Goal: Use online tool/utility

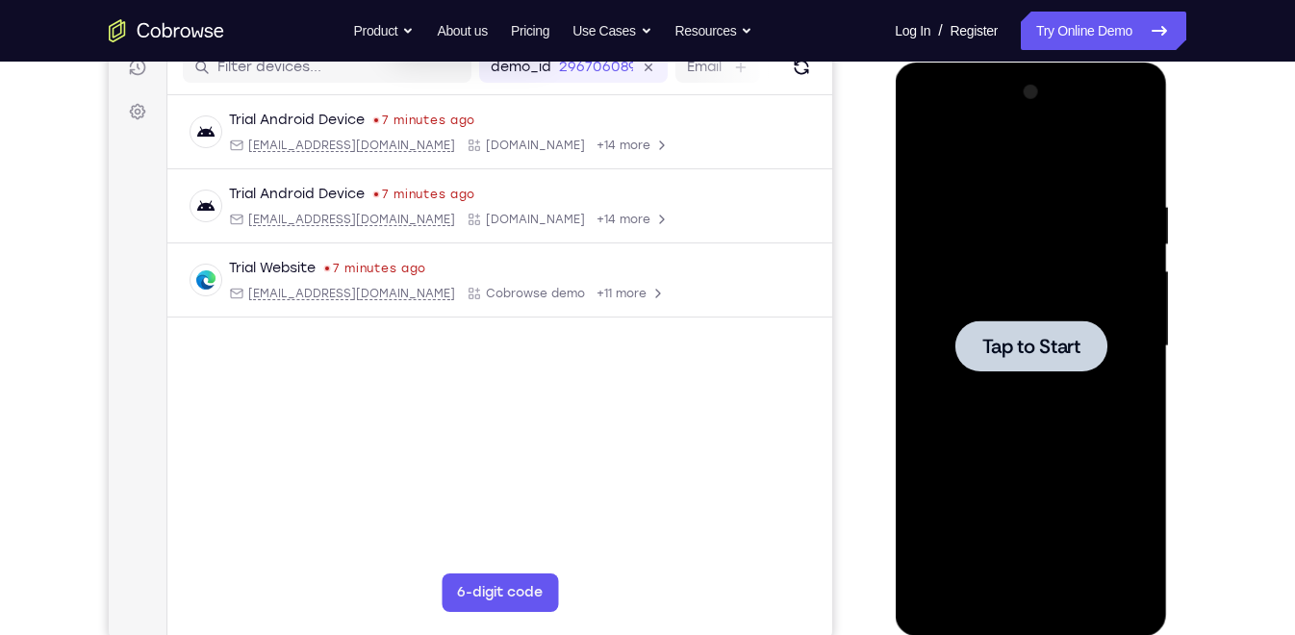
scroll to position [256, 0]
click at [1049, 352] on span "Tap to Start" at bounding box center [1030, 346] width 98 height 19
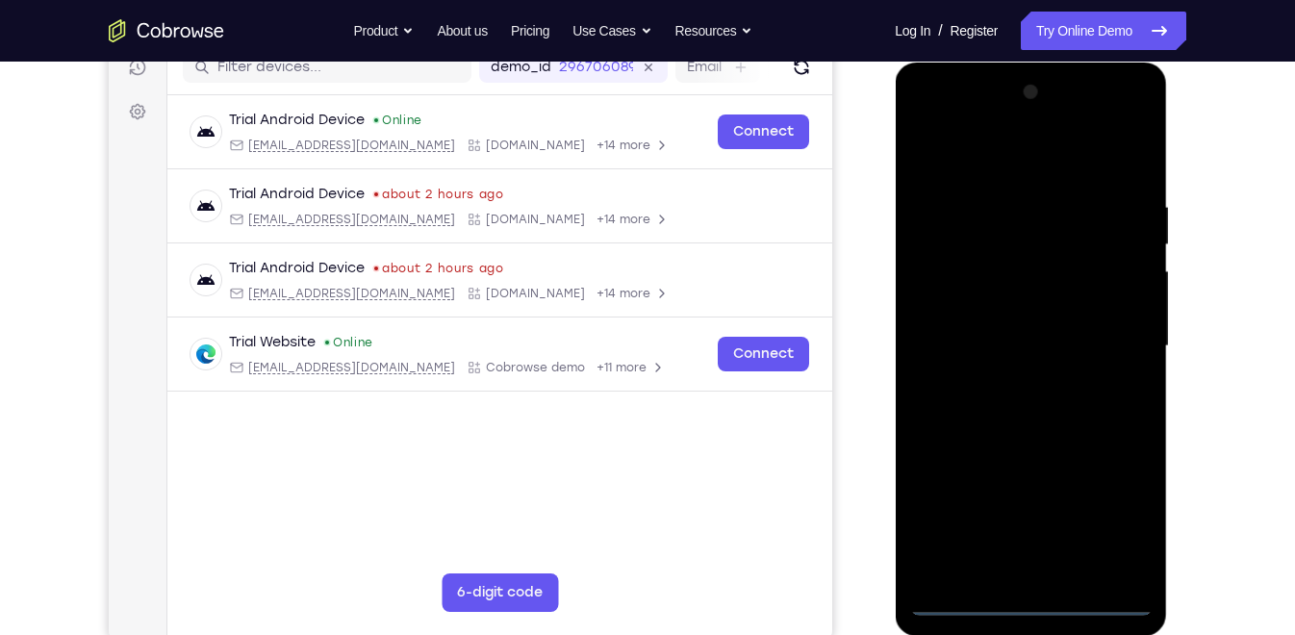
click at [1029, 596] on div at bounding box center [1030, 346] width 242 height 539
click at [1101, 517] on div at bounding box center [1030, 346] width 242 height 539
click at [979, 145] on div at bounding box center [1030, 346] width 242 height 539
click at [1108, 325] on div at bounding box center [1030, 346] width 242 height 539
click at [1001, 379] on div at bounding box center [1030, 346] width 242 height 539
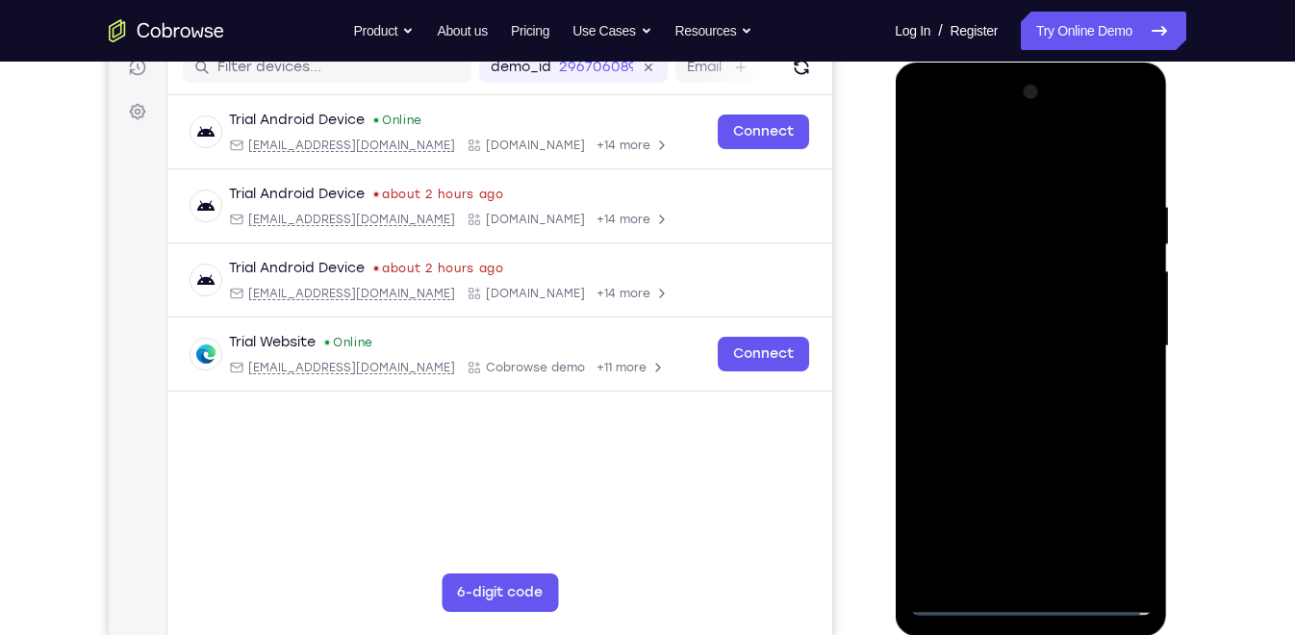
click at [1074, 327] on div at bounding box center [1030, 346] width 242 height 539
click at [1027, 372] on div at bounding box center [1030, 346] width 242 height 539
click at [1036, 264] on div at bounding box center [1030, 346] width 242 height 539
click at [990, 269] on div at bounding box center [1030, 346] width 242 height 539
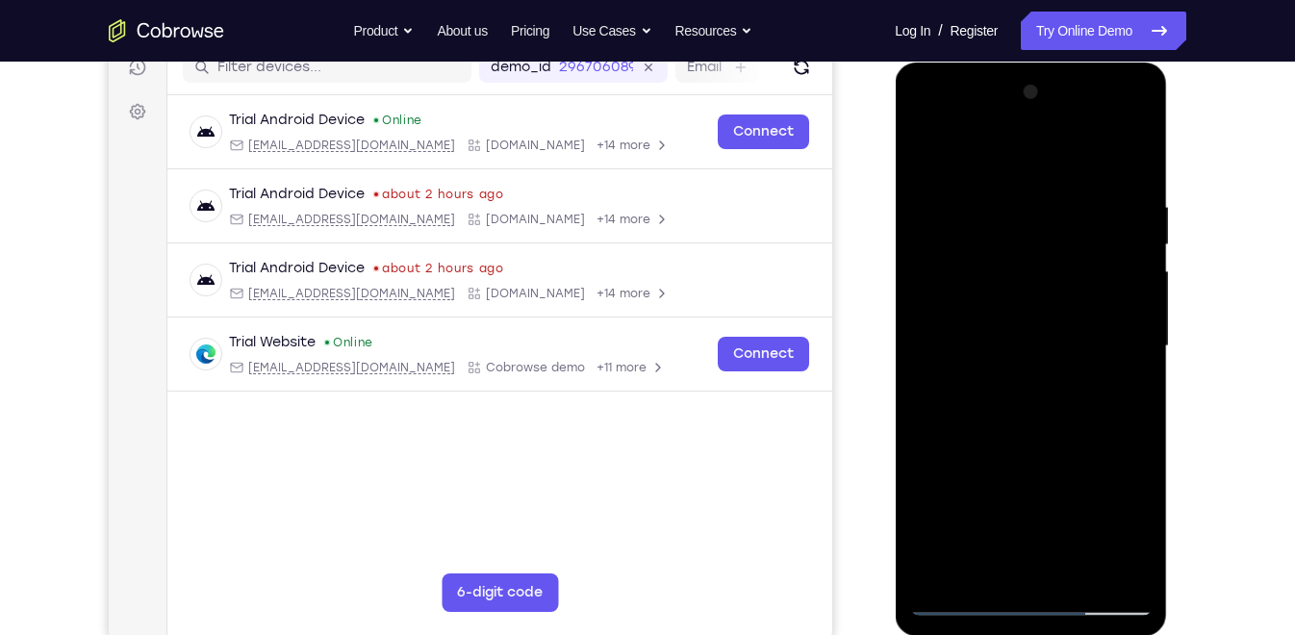
click at [1133, 178] on div at bounding box center [1030, 346] width 242 height 539
click at [1052, 326] on div at bounding box center [1030, 346] width 242 height 539
drag, startPoint x: 1033, startPoint y: 376, endPoint x: 1032, endPoint y: 495, distance: 119.3
click at [1032, 495] on div at bounding box center [1030, 346] width 242 height 539
click at [1134, 569] on div at bounding box center [1030, 346] width 242 height 539
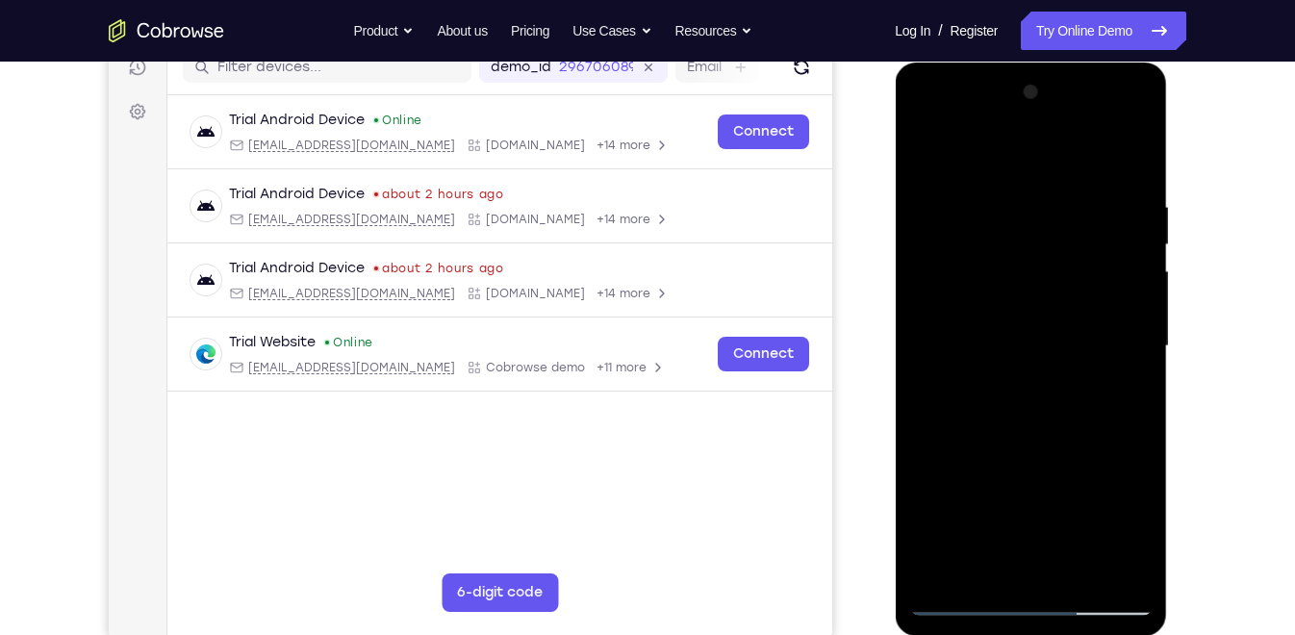
click at [1143, 548] on div at bounding box center [1030, 346] width 242 height 539
click at [1008, 191] on div at bounding box center [1030, 346] width 242 height 539
click at [1134, 299] on div at bounding box center [1030, 346] width 242 height 539
click at [1115, 238] on div at bounding box center [1030, 346] width 242 height 539
click at [1126, 159] on div at bounding box center [1030, 346] width 242 height 539
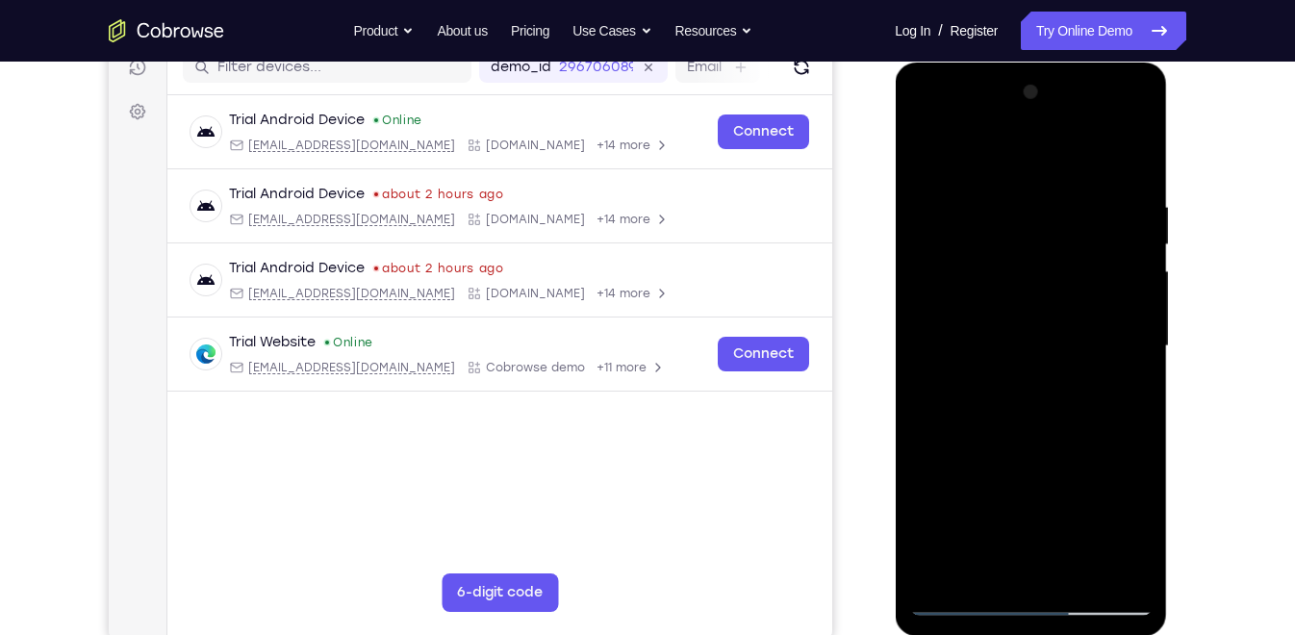
drag, startPoint x: 1103, startPoint y: 385, endPoint x: 1095, endPoint y: 237, distance: 148.4
click at [1095, 237] on div at bounding box center [1030, 346] width 242 height 539
drag, startPoint x: 1090, startPoint y: 392, endPoint x: 1098, endPoint y: 224, distance: 167.6
click at [1098, 224] on div at bounding box center [1030, 346] width 242 height 539
drag, startPoint x: 1077, startPoint y: 409, endPoint x: 1093, endPoint y: 228, distance: 181.6
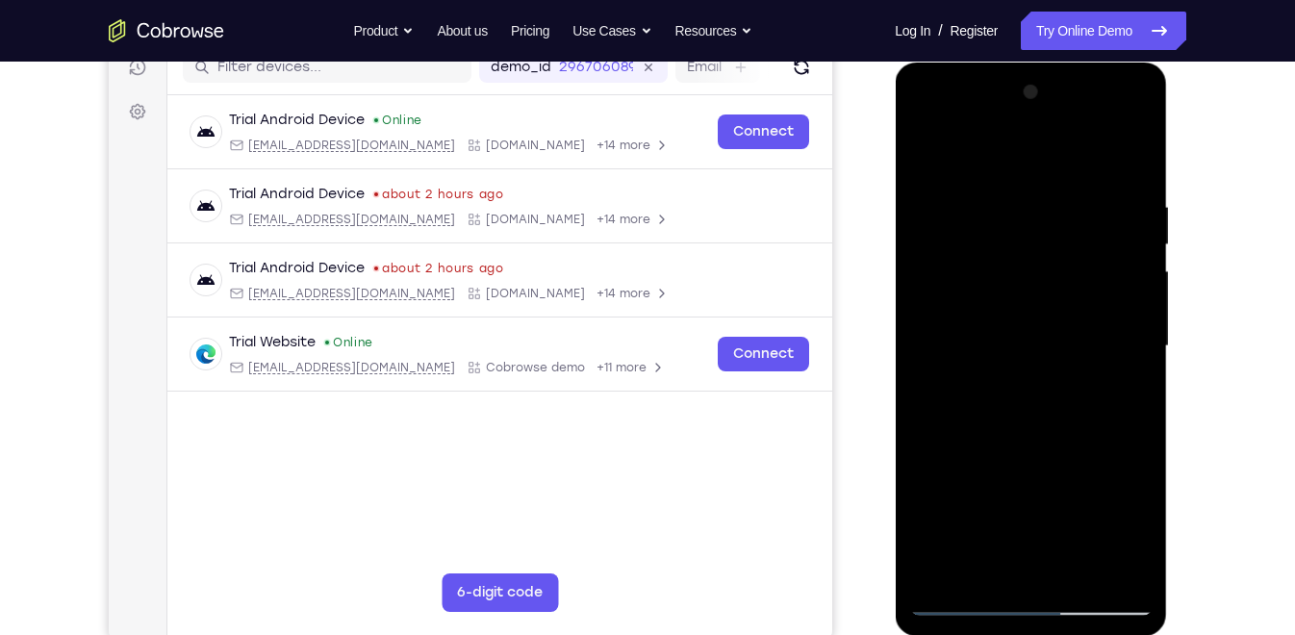
click at [1093, 228] on div at bounding box center [1030, 346] width 242 height 539
drag, startPoint x: 1045, startPoint y: 447, endPoint x: 1057, endPoint y: 179, distance: 268.7
click at [1057, 179] on div at bounding box center [1030, 346] width 242 height 539
drag, startPoint x: 1044, startPoint y: 436, endPoint x: 1052, endPoint y: 261, distance: 175.3
click at [1052, 261] on div at bounding box center [1030, 346] width 242 height 539
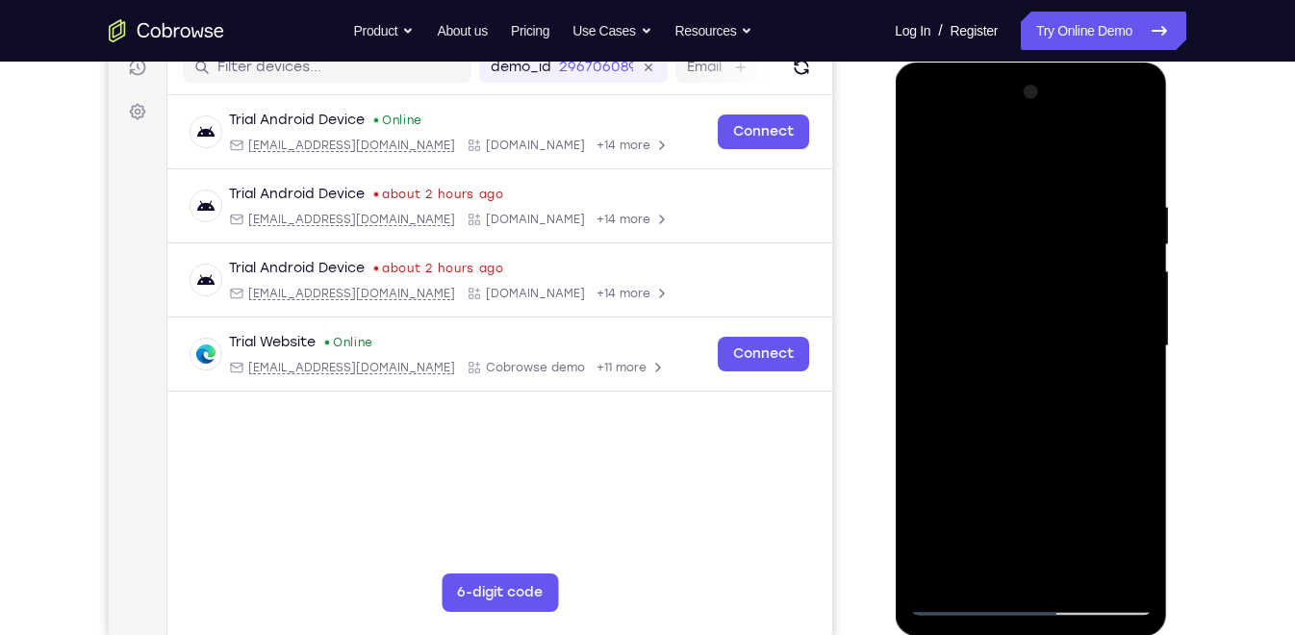
drag, startPoint x: 1051, startPoint y: 389, endPoint x: 1035, endPoint y: 187, distance: 202.6
click at [1035, 187] on div at bounding box center [1030, 346] width 242 height 539
drag, startPoint x: 1033, startPoint y: 444, endPoint x: 1048, endPoint y: 240, distance: 205.4
click at [1048, 240] on div at bounding box center [1030, 346] width 242 height 539
drag, startPoint x: 1052, startPoint y: 421, endPoint x: 1053, endPoint y: 335, distance: 86.6
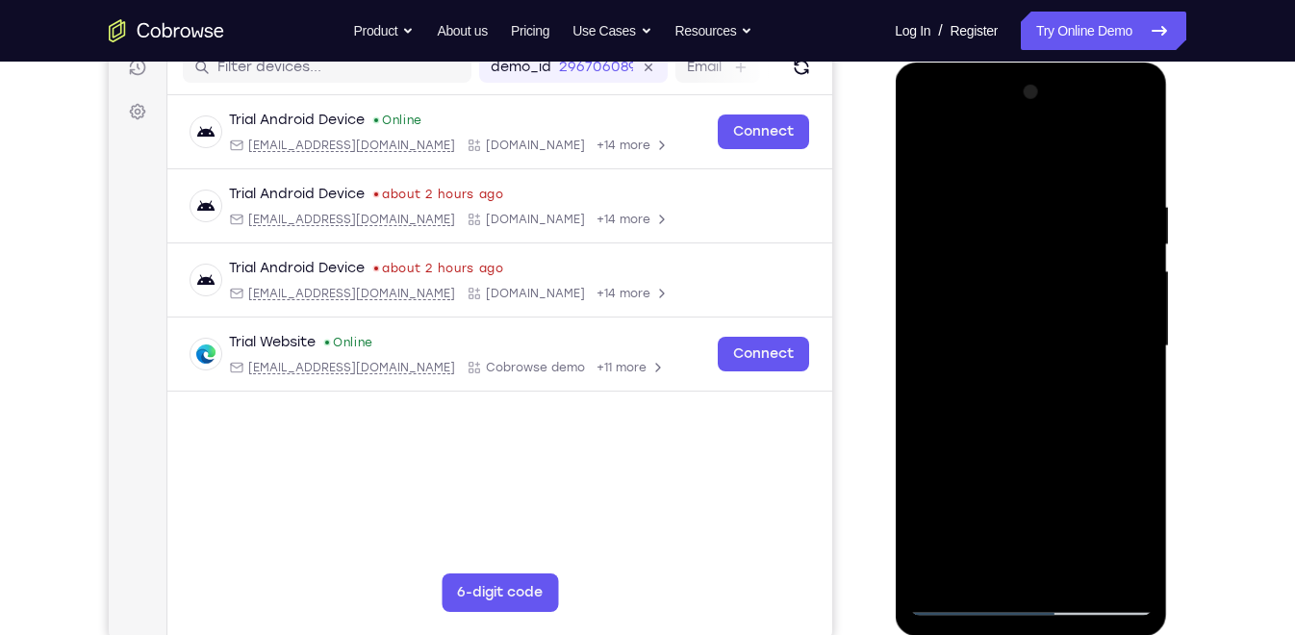
click at [1053, 335] on div at bounding box center [1030, 346] width 242 height 539
drag, startPoint x: 1060, startPoint y: 425, endPoint x: 1073, endPoint y: 167, distance: 258.1
click at [1073, 167] on div at bounding box center [1030, 346] width 242 height 539
drag, startPoint x: 1051, startPoint y: 428, endPoint x: 1059, endPoint y: 324, distance: 104.3
click at [1059, 324] on div at bounding box center [1030, 346] width 242 height 539
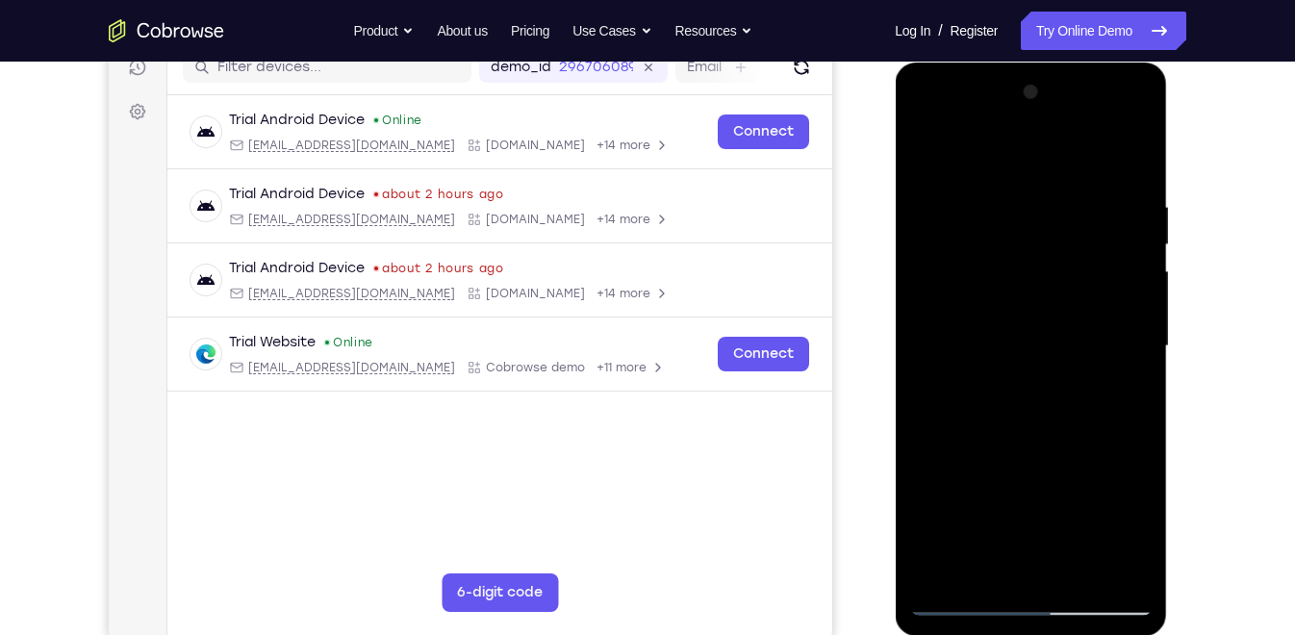
drag, startPoint x: 1057, startPoint y: 443, endPoint x: 1071, endPoint y: 310, distance: 133.4
click at [1071, 310] on div at bounding box center [1030, 346] width 242 height 539
drag, startPoint x: 1077, startPoint y: 452, endPoint x: 1090, endPoint y: 234, distance: 218.8
click at [1090, 234] on div at bounding box center [1030, 346] width 242 height 539
drag, startPoint x: 1087, startPoint y: 407, endPoint x: 1068, endPoint y: 570, distance: 163.7
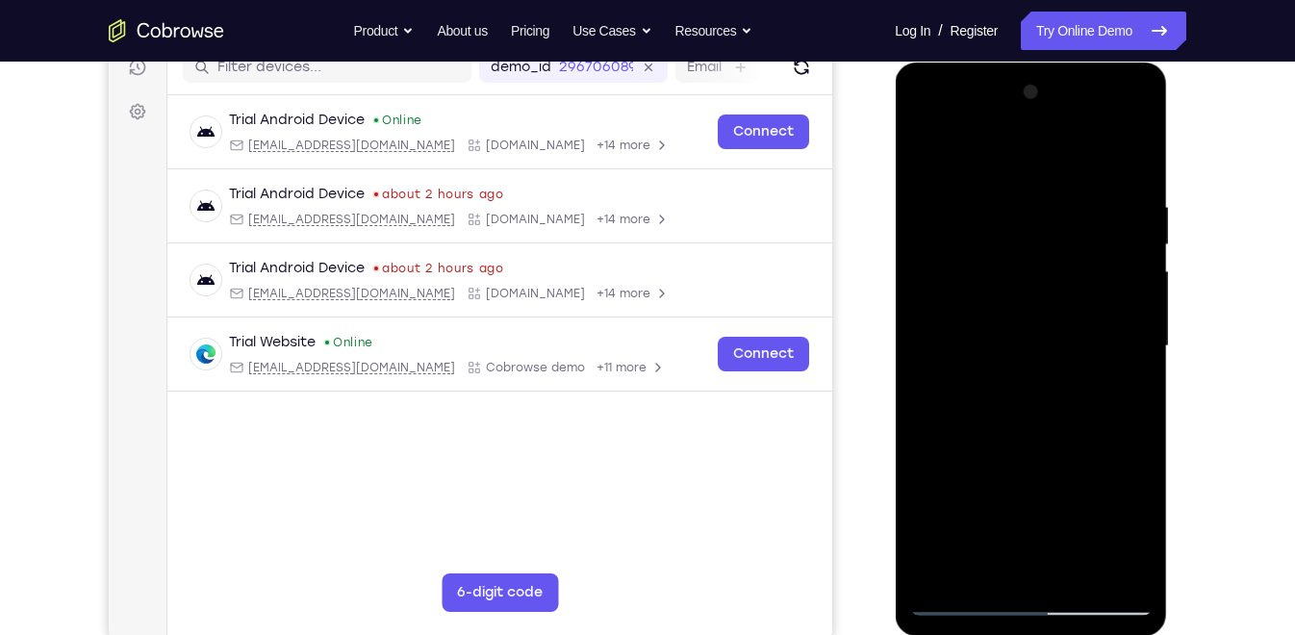
click at [1068, 570] on div at bounding box center [1030, 346] width 242 height 539
drag, startPoint x: 1043, startPoint y: 472, endPoint x: 1038, endPoint y: 231, distance: 241.5
click at [1038, 231] on div at bounding box center [1030, 346] width 242 height 539
drag, startPoint x: 1035, startPoint y: 381, endPoint x: 1036, endPoint y: 139, distance: 242.4
click at [1036, 139] on div at bounding box center [1030, 346] width 242 height 539
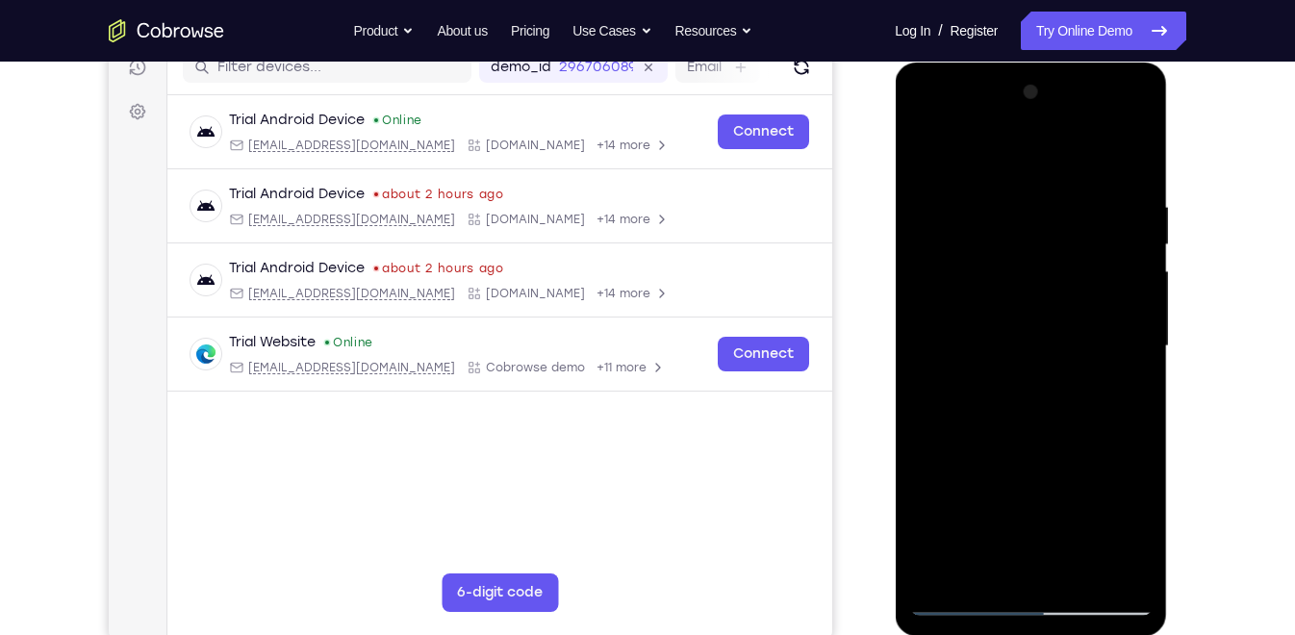
drag, startPoint x: 1048, startPoint y: 399, endPoint x: 1049, endPoint y: 301, distance: 98.1
click at [1049, 301] on div at bounding box center [1030, 346] width 242 height 539
drag, startPoint x: 1055, startPoint y: 429, endPoint x: 1057, endPoint y: 340, distance: 89.5
click at [1057, 340] on div at bounding box center [1030, 346] width 242 height 539
drag, startPoint x: 1052, startPoint y: 418, endPoint x: 1069, endPoint y: 128, distance: 290.1
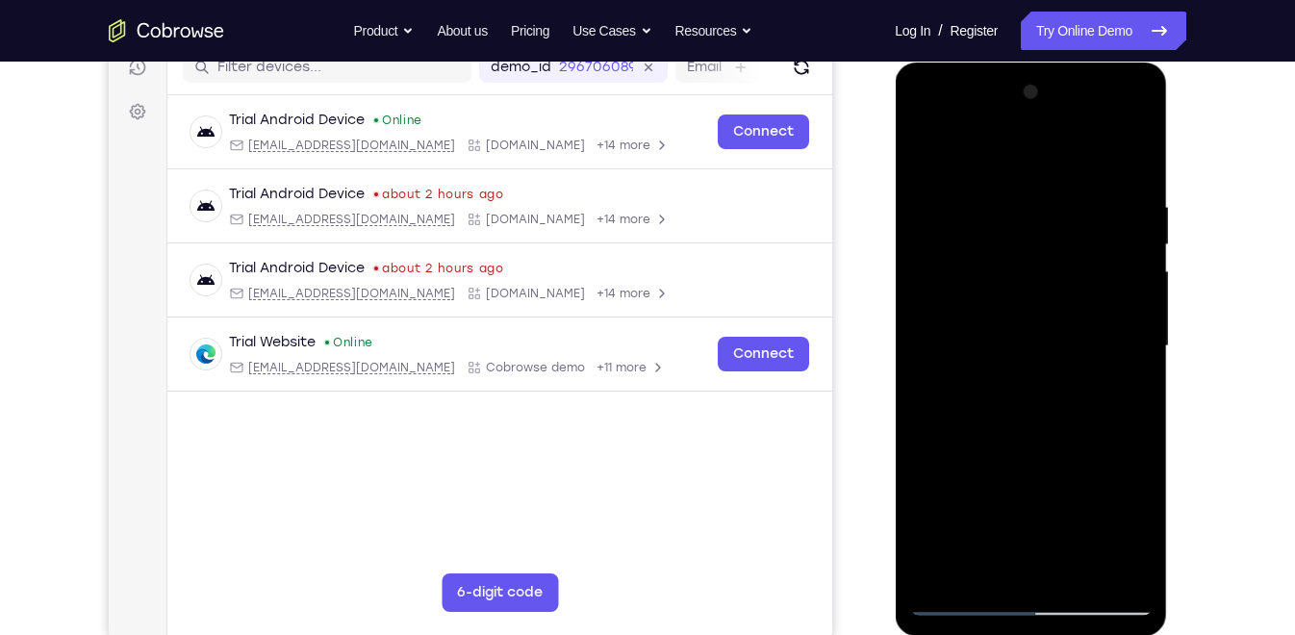
click at [1069, 128] on div at bounding box center [1030, 346] width 242 height 539
drag, startPoint x: 1054, startPoint y: 379, endPoint x: 1063, endPoint y: 428, distance: 49.8
click at [1063, 428] on div at bounding box center [1030, 346] width 242 height 539
click at [1140, 343] on div at bounding box center [1030, 346] width 242 height 539
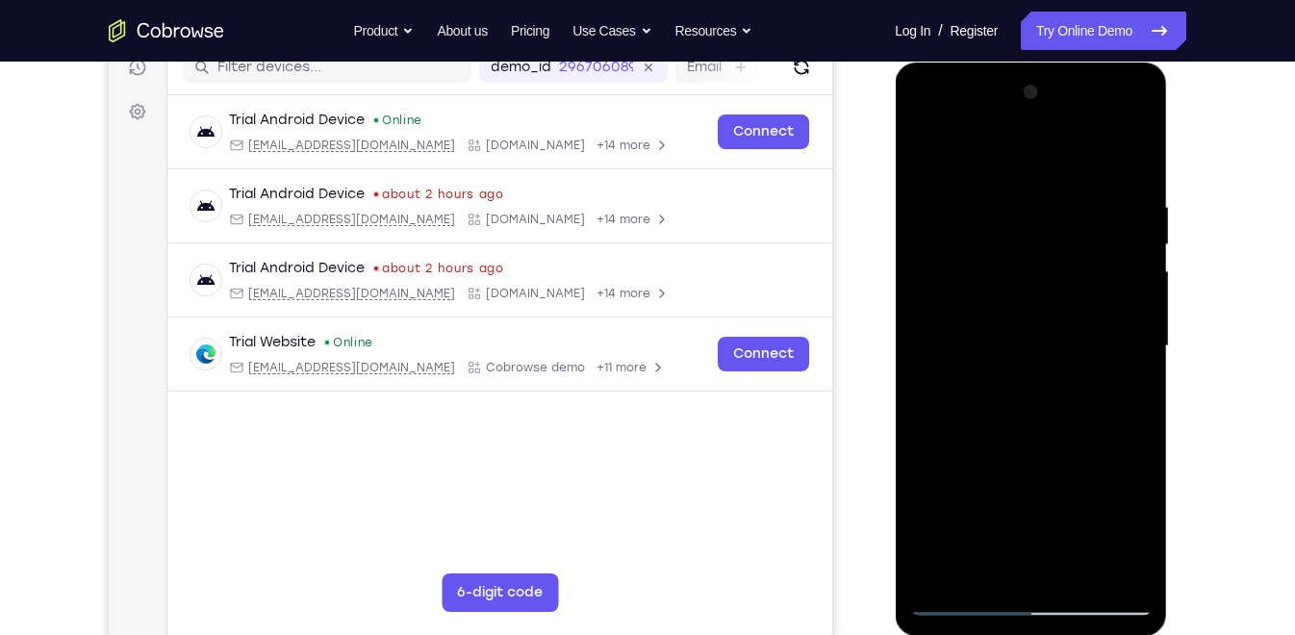
click at [1140, 343] on div at bounding box center [1030, 346] width 242 height 539
drag, startPoint x: 1061, startPoint y: 442, endPoint x: 1081, endPoint y: 134, distance: 308.5
click at [1081, 134] on div at bounding box center [1030, 346] width 242 height 539
drag, startPoint x: 1076, startPoint y: 342, endPoint x: 1079, endPoint y: 190, distance: 152.1
click at [1079, 190] on div at bounding box center [1030, 346] width 242 height 539
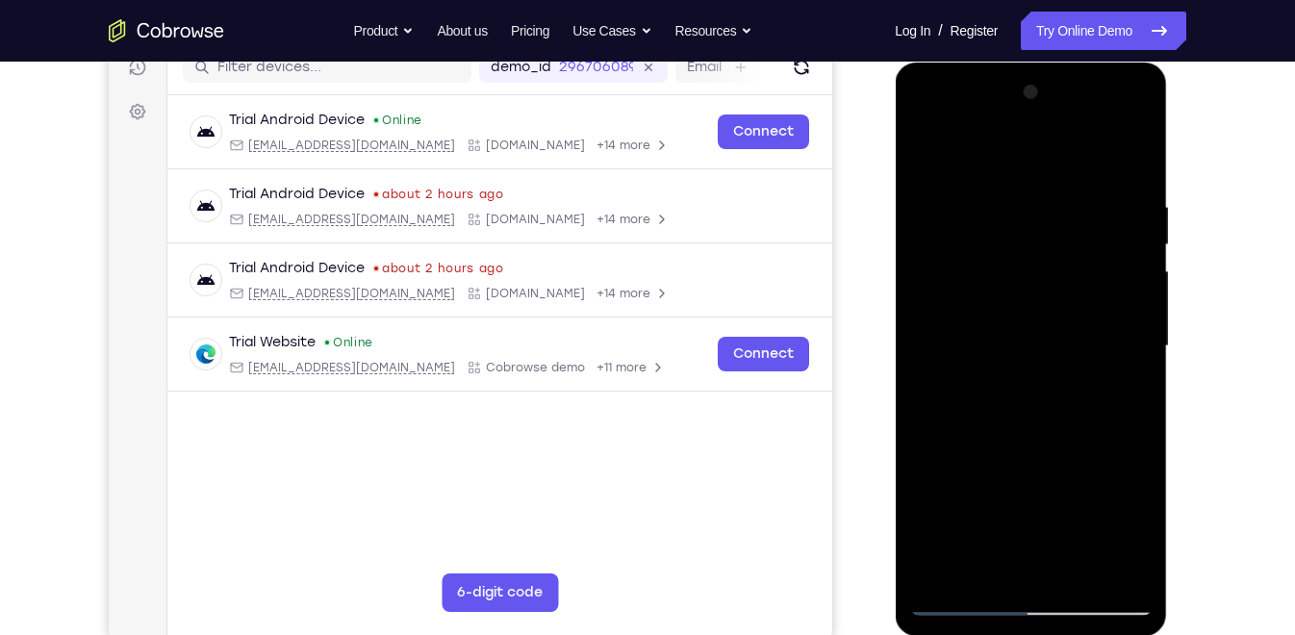
drag, startPoint x: 1064, startPoint y: 365, endPoint x: 1081, endPoint y: 181, distance: 184.6
click at [1081, 181] on div at bounding box center [1030, 346] width 242 height 539
drag, startPoint x: 1060, startPoint y: 428, endPoint x: 1068, endPoint y: 204, distance: 224.3
click at [1068, 204] on div at bounding box center [1030, 346] width 242 height 539
drag, startPoint x: 1059, startPoint y: 363, endPoint x: 1066, endPoint y: 141, distance: 221.4
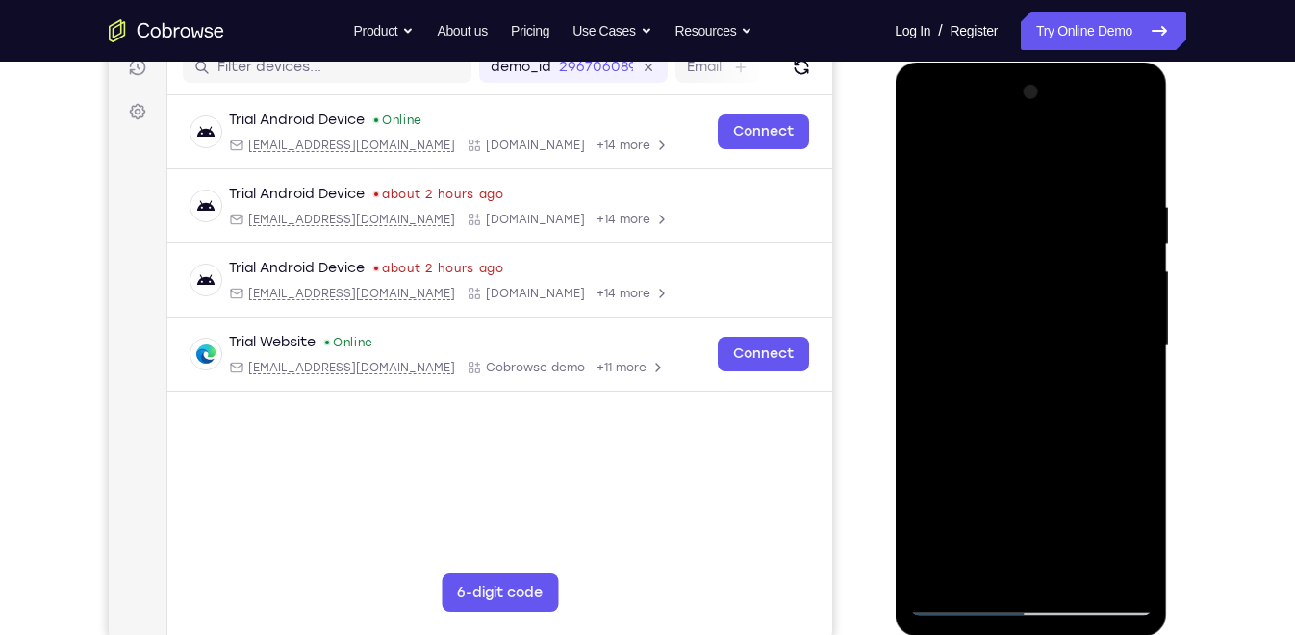
click at [1066, 141] on div at bounding box center [1030, 346] width 242 height 539
drag, startPoint x: 1064, startPoint y: 316, endPoint x: 1053, endPoint y: 476, distance: 161.0
click at [1053, 476] on div at bounding box center [1030, 346] width 242 height 539
click at [1138, 264] on div at bounding box center [1030, 346] width 242 height 539
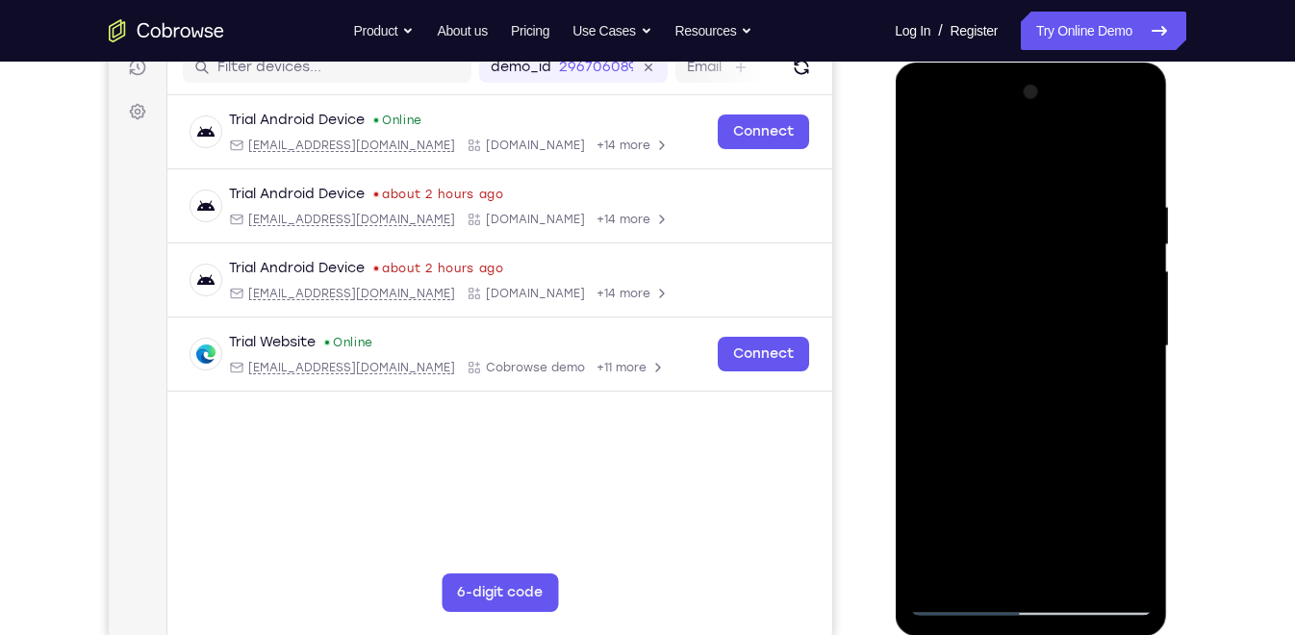
click at [1138, 264] on div at bounding box center [1030, 346] width 242 height 539
drag, startPoint x: 1059, startPoint y: 432, endPoint x: 1049, endPoint y: 511, distance: 79.6
click at [1049, 511] on div at bounding box center [1030, 346] width 242 height 539
drag, startPoint x: 1068, startPoint y: 444, endPoint x: 1057, endPoint y: 181, distance: 263.8
click at [1057, 181] on div at bounding box center [1030, 346] width 242 height 539
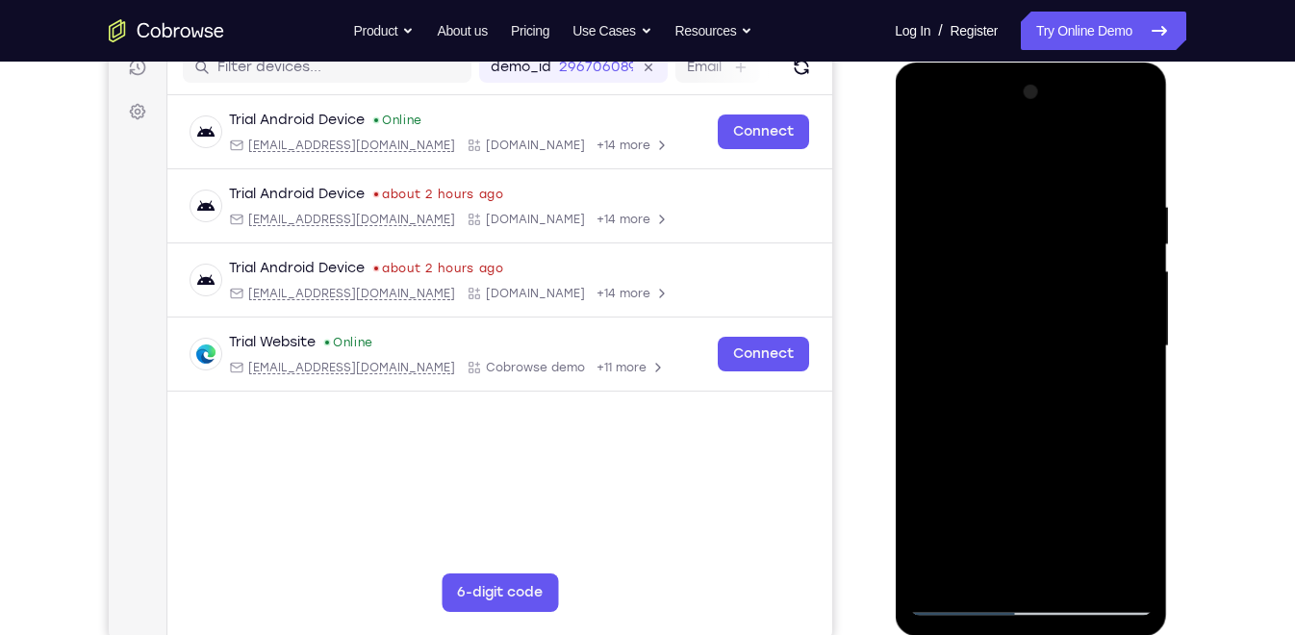
drag, startPoint x: 1034, startPoint y: 382, endPoint x: 1054, endPoint y: 117, distance: 265.3
click at [1054, 117] on div at bounding box center [1030, 346] width 242 height 539
drag, startPoint x: 1049, startPoint y: 410, endPoint x: 1063, endPoint y: 161, distance: 249.6
click at [1063, 161] on div at bounding box center [1030, 346] width 242 height 539
drag, startPoint x: 1063, startPoint y: 357, endPoint x: 1079, endPoint y: 114, distance: 243.0
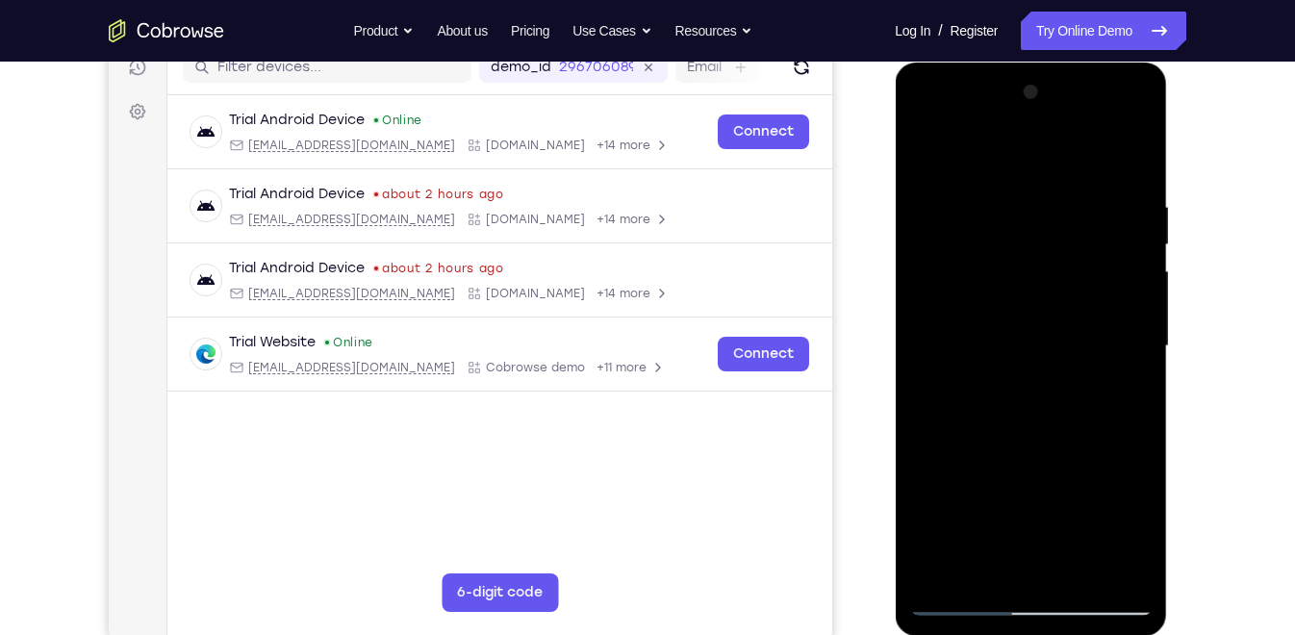
click at [1079, 114] on div at bounding box center [1030, 346] width 242 height 539
drag, startPoint x: 1076, startPoint y: 446, endPoint x: 1090, endPoint y: 174, distance: 272.6
click at [1090, 174] on div at bounding box center [1030, 346] width 242 height 539
drag, startPoint x: 1054, startPoint y: 456, endPoint x: 1089, endPoint y: 182, distance: 276.4
click at [1089, 182] on div at bounding box center [1030, 346] width 242 height 539
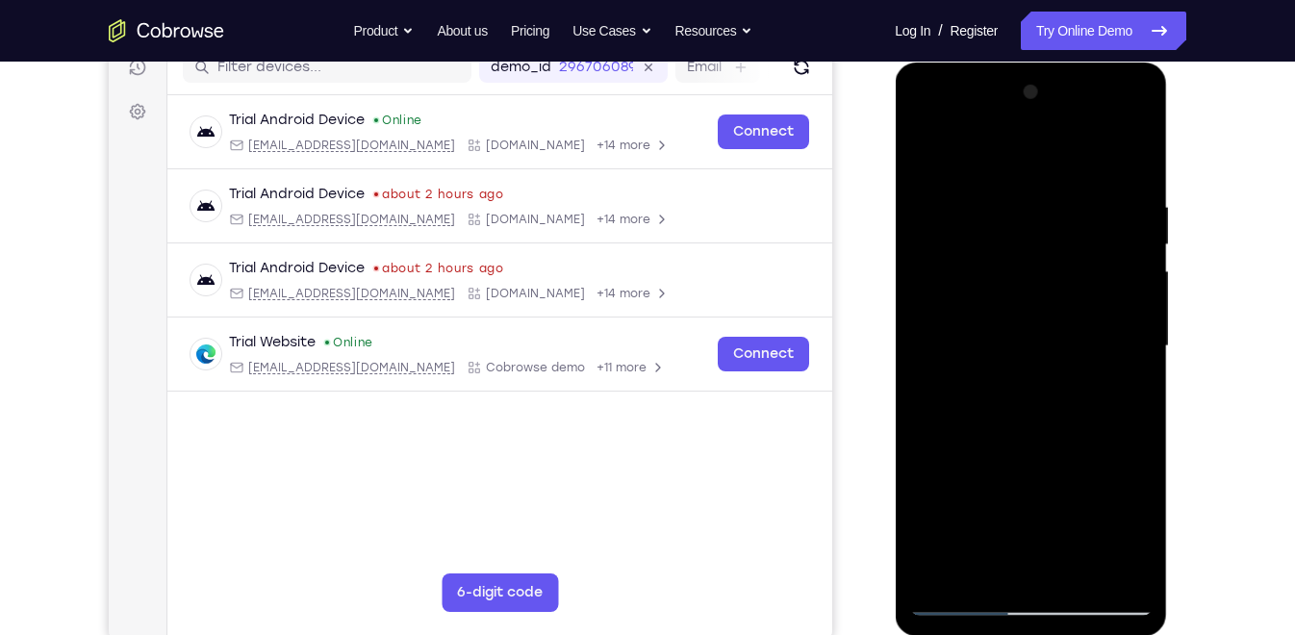
drag, startPoint x: 1044, startPoint y: 455, endPoint x: 1064, endPoint y: 194, distance: 261.5
click at [1064, 194] on div at bounding box center [1030, 346] width 242 height 539
drag, startPoint x: 1053, startPoint y: 420, endPoint x: 1082, endPoint y: 142, distance: 279.5
click at [1082, 142] on div at bounding box center [1030, 346] width 242 height 539
drag, startPoint x: 1060, startPoint y: 402, endPoint x: 1043, endPoint y: 560, distance: 158.7
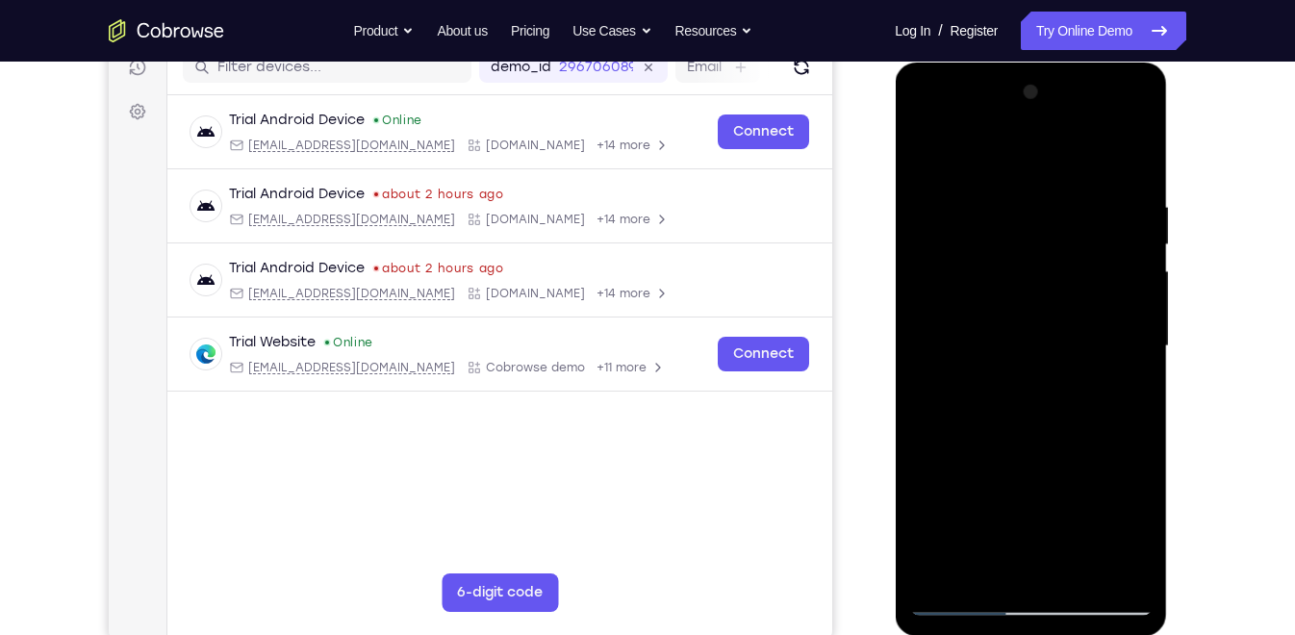
click at [1043, 560] on div at bounding box center [1030, 346] width 242 height 539
click at [1142, 310] on div at bounding box center [1030, 346] width 242 height 539
drag, startPoint x: 1022, startPoint y: 475, endPoint x: 1027, endPoint y: 145, distance: 330.0
click at [1027, 145] on div at bounding box center [1030, 346] width 242 height 539
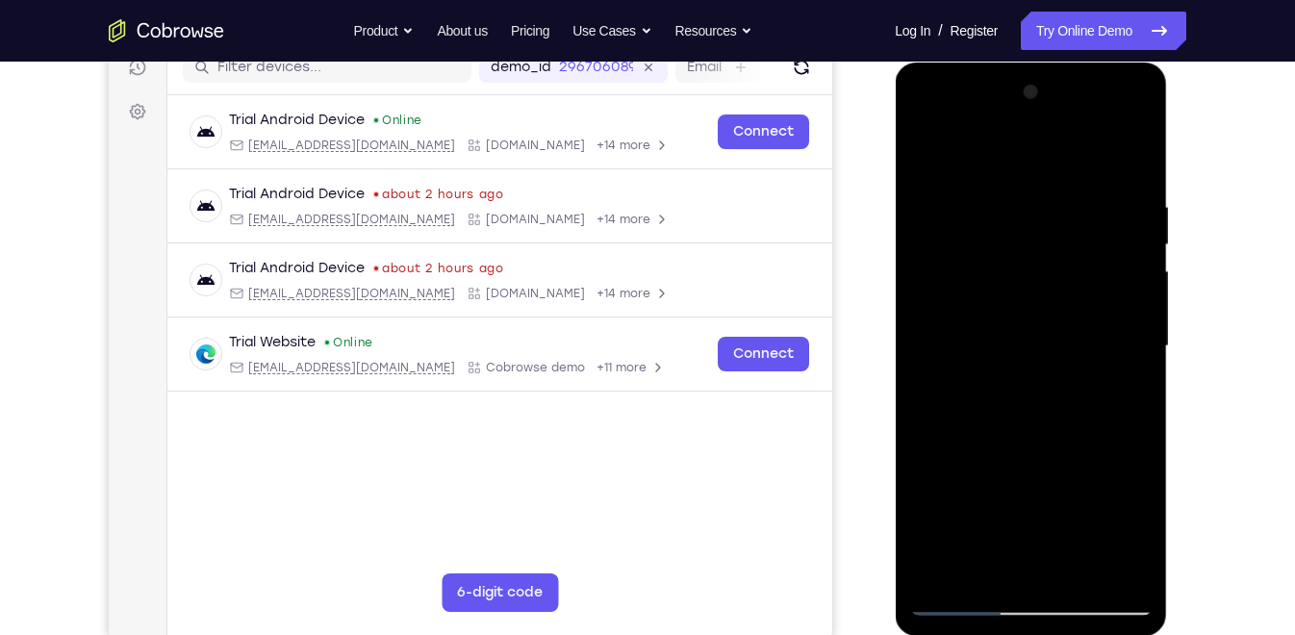
drag, startPoint x: 1015, startPoint y: 409, endPoint x: 1037, endPoint y: 160, distance: 250.2
click at [1037, 160] on div at bounding box center [1030, 346] width 242 height 539
drag, startPoint x: 1009, startPoint y: 460, endPoint x: 1017, endPoint y: 144, distance: 315.7
click at [1017, 144] on div at bounding box center [1030, 346] width 242 height 539
drag, startPoint x: 998, startPoint y: 415, endPoint x: 1030, endPoint y: 142, distance: 274.2
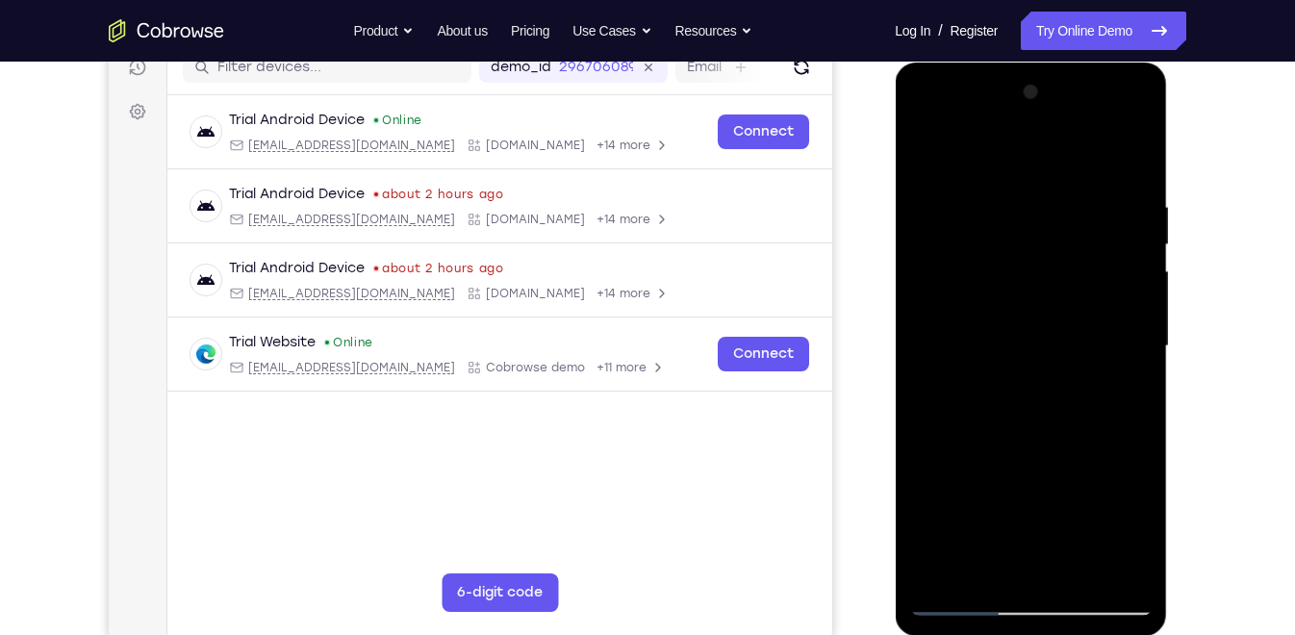
click at [1030, 142] on div at bounding box center [1030, 346] width 242 height 539
click at [1043, 441] on div at bounding box center [1030, 346] width 242 height 539
drag, startPoint x: 1043, startPoint y: 441, endPoint x: 1051, endPoint y: 140, distance: 300.3
click at [1051, 140] on div at bounding box center [1030, 346] width 242 height 539
drag, startPoint x: 1046, startPoint y: 362, endPoint x: 1022, endPoint y: 551, distance: 191.0
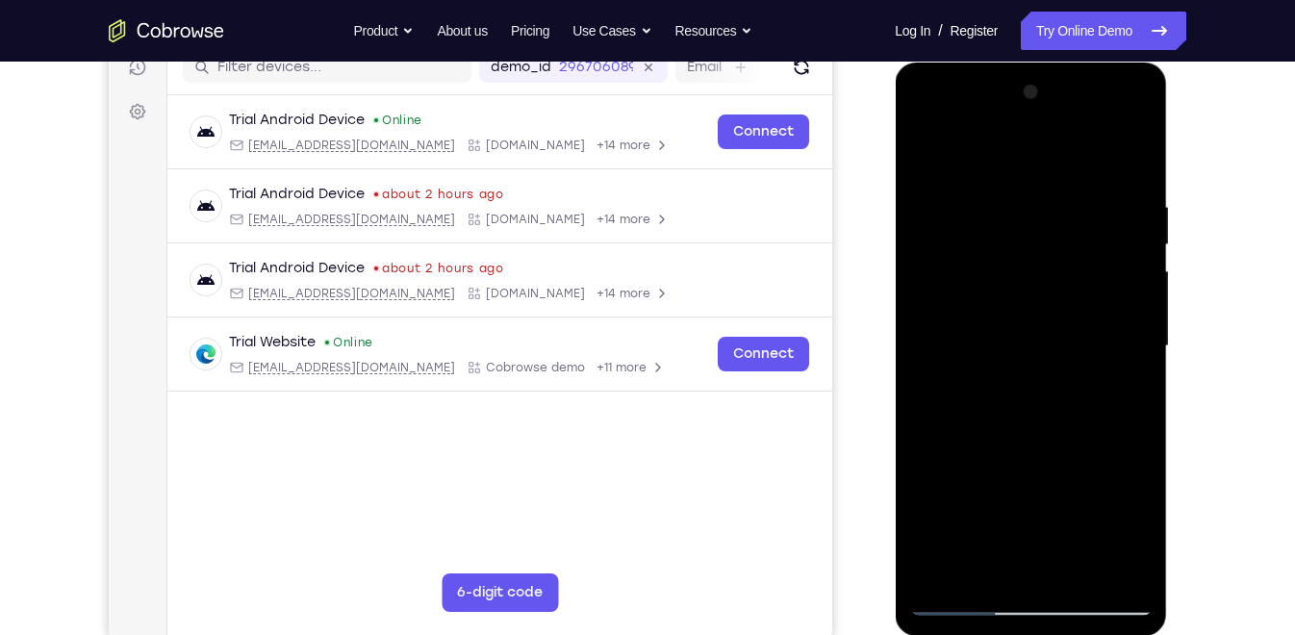
click at [1022, 551] on div at bounding box center [1030, 346] width 242 height 539
drag, startPoint x: 1061, startPoint y: 478, endPoint x: 1074, endPoint y: 101, distance: 377.3
click at [1074, 101] on div at bounding box center [1030, 346] width 242 height 539
drag, startPoint x: 1052, startPoint y: 412, endPoint x: 1065, endPoint y: 125, distance: 287.0
click at [1065, 125] on div at bounding box center [1030, 346] width 242 height 539
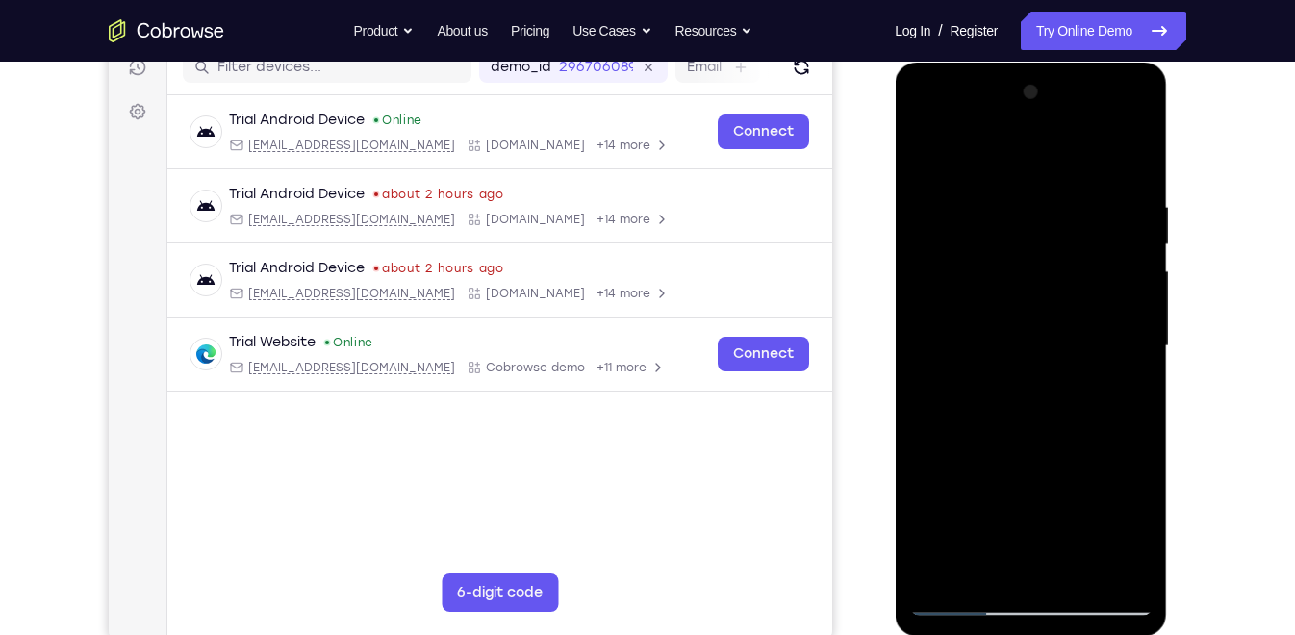
drag, startPoint x: 1038, startPoint y: 491, endPoint x: 1024, endPoint y: 203, distance: 288.0
click at [1024, 203] on div at bounding box center [1030, 346] width 242 height 539
drag, startPoint x: 1047, startPoint y: 424, endPoint x: 1029, endPoint y: 206, distance: 219.1
click at [1029, 206] on div at bounding box center [1030, 346] width 242 height 539
drag, startPoint x: 1054, startPoint y: 425, endPoint x: 1041, endPoint y: 129, distance: 296.6
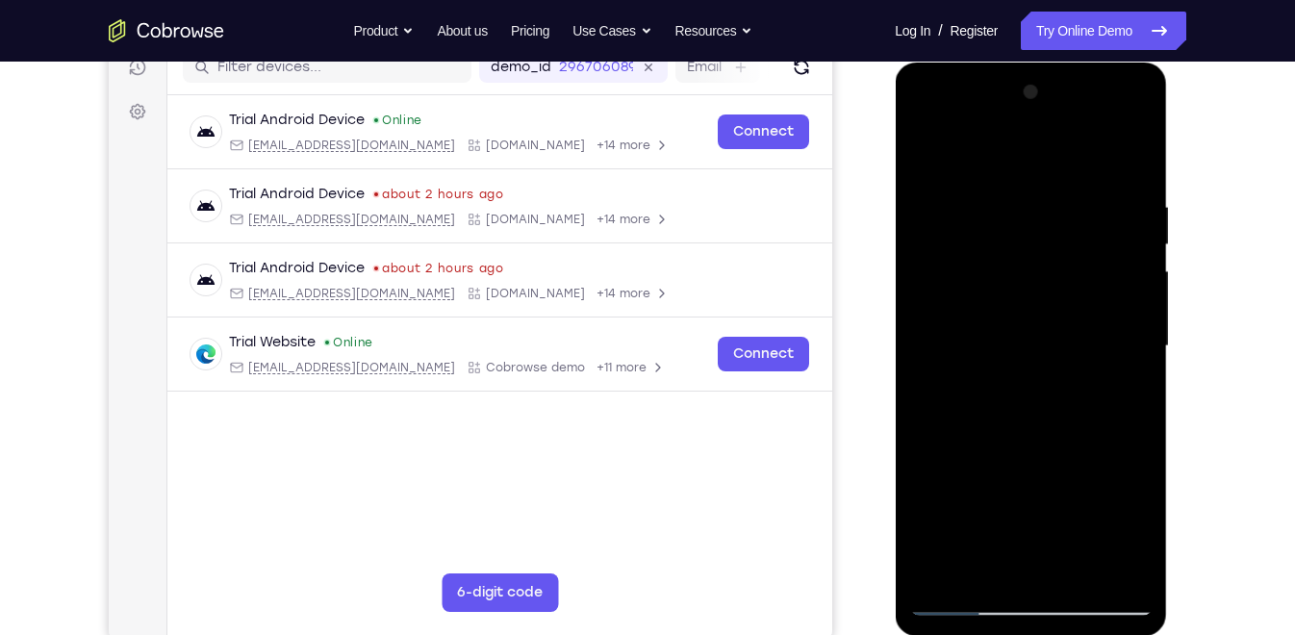
click at [1041, 129] on div at bounding box center [1030, 346] width 242 height 539
drag, startPoint x: 1054, startPoint y: 334, endPoint x: 1049, endPoint y: 76, distance: 257.9
click at [1049, 77] on div at bounding box center [1030, 346] width 242 height 539
drag, startPoint x: 1048, startPoint y: 375, endPoint x: 1054, endPoint y: 110, distance: 265.6
click at [1054, 110] on div at bounding box center [1030, 346] width 242 height 539
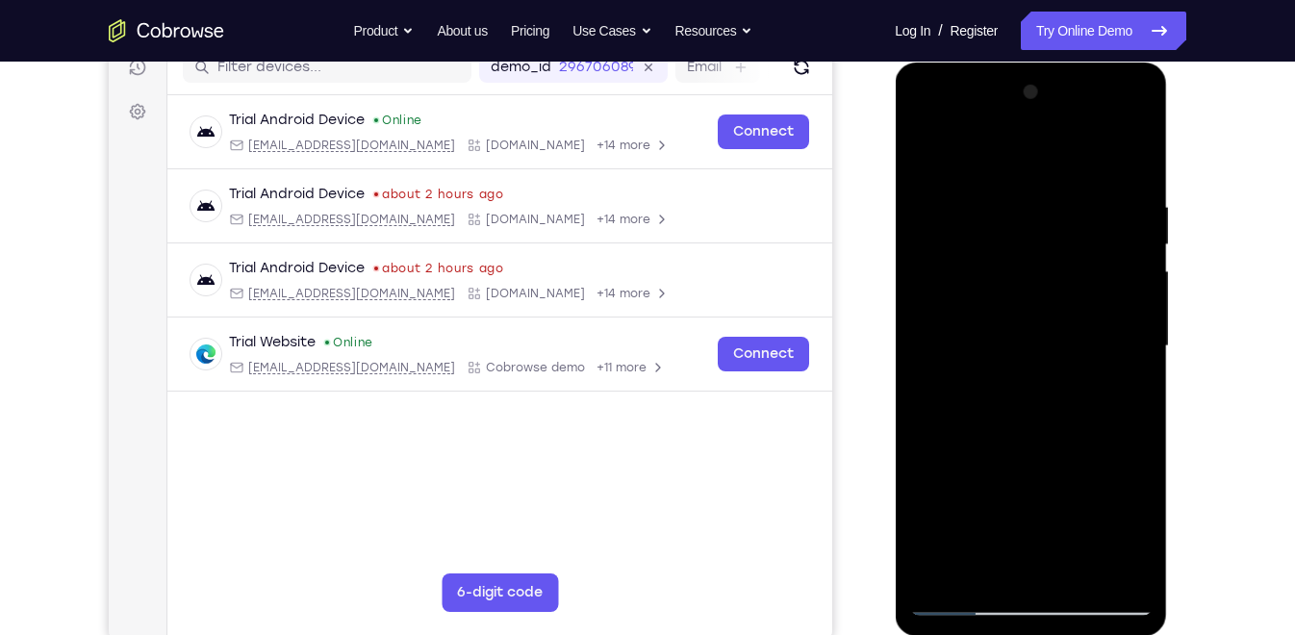
drag, startPoint x: 1057, startPoint y: 368, endPoint x: 1053, endPoint y: 46, distance: 321.4
click at [1053, 63] on html "Online web based iOS Simulators and Android Emulators. Run iPhone, iPad, Mobile…" at bounding box center [1032, 351] width 274 height 577
drag, startPoint x: 1039, startPoint y: 415, endPoint x: 1067, endPoint y: 203, distance: 213.5
click at [1067, 203] on div at bounding box center [1030, 346] width 242 height 539
drag, startPoint x: 1070, startPoint y: 264, endPoint x: 1063, endPoint y: 383, distance: 119.5
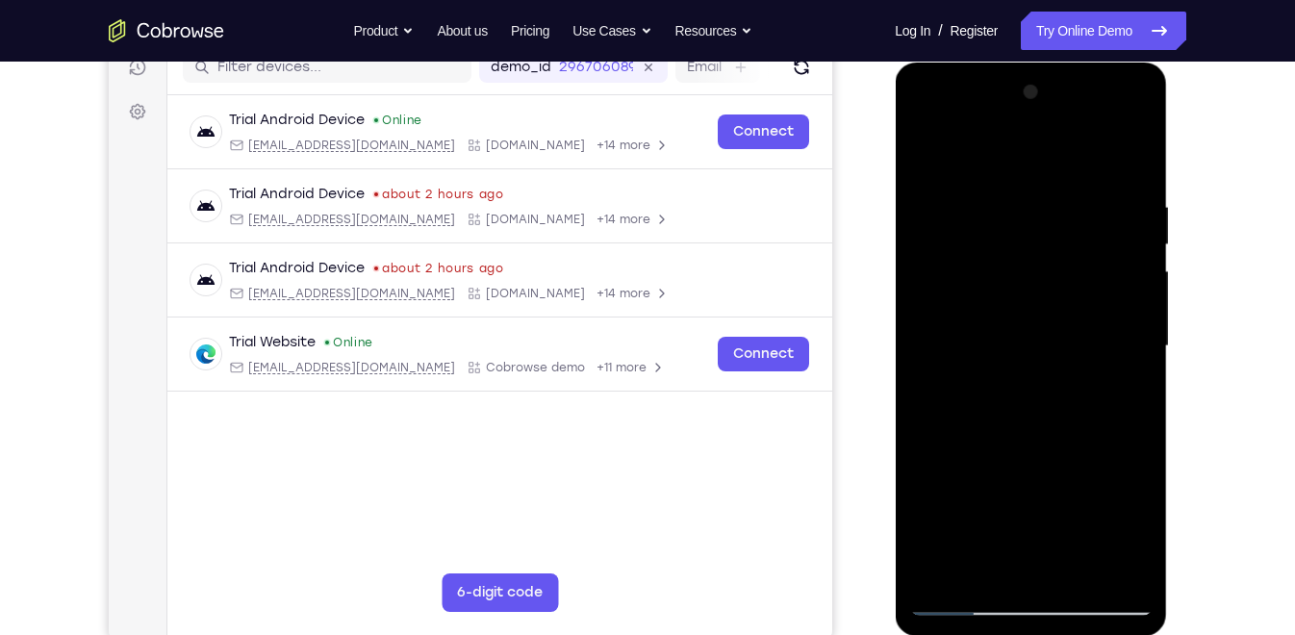
click at [1063, 383] on div at bounding box center [1030, 346] width 242 height 539
drag, startPoint x: 1063, startPoint y: 409, endPoint x: 1046, endPoint y: 541, distance: 132.9
click at [1046, 541] on div at bounding box center [1030, 346] width 242 height 539
drag, startPoint x: 1046, startPoint y: 379, endPoint x: 1013, endPoint y: 507, distance: 132.1
click at [1013, 507] on div at bounding box center [1030, 346] width 242 height 539
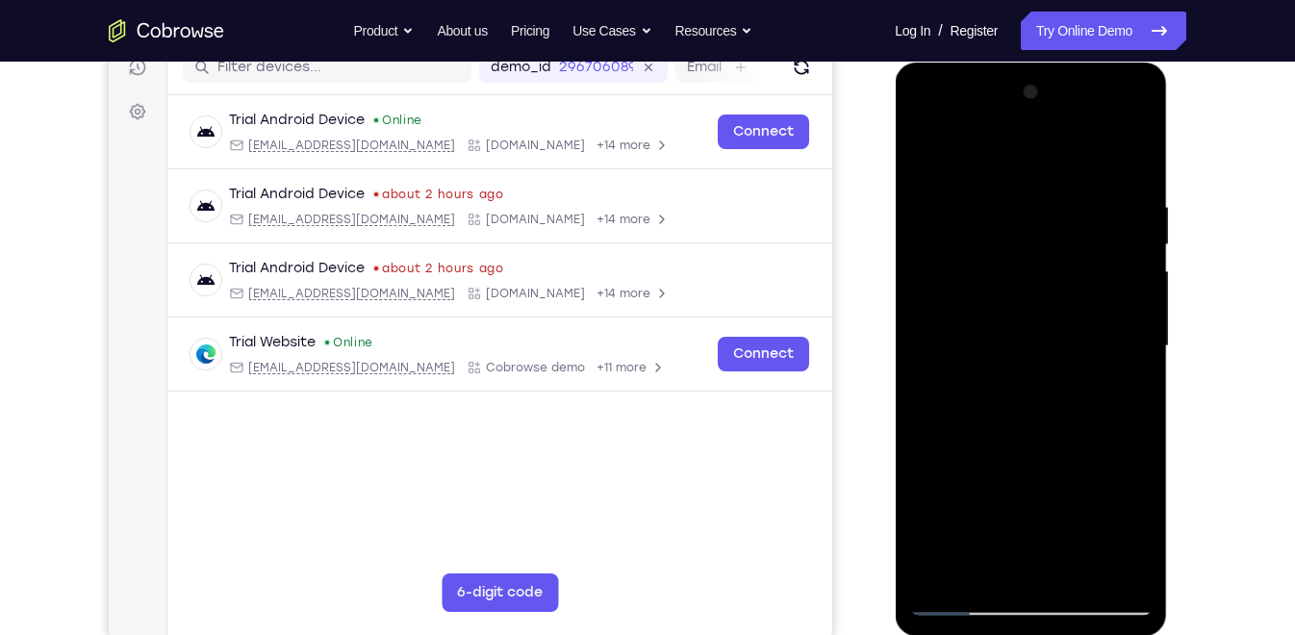
drag, startPoint x: 1029, startPoint y: 436, endPoint x: 1036, endPoint y: 162, distance: 274.3
click at [1036, 162] on div at bounding box center [1030, 346] width 242 height 539
drag, startPoint x: 1038, startPoint y: 352, endPoint x: 1027, endPoint y: 145, distance: 207.1
click at [1027, 145] on div at bounding box center [1030, 346] width 242 height 539
drag, startPoint x: 1049, startPoint y: 425, endPoint x: 1034, endPoint y: 179, distance: 246.7
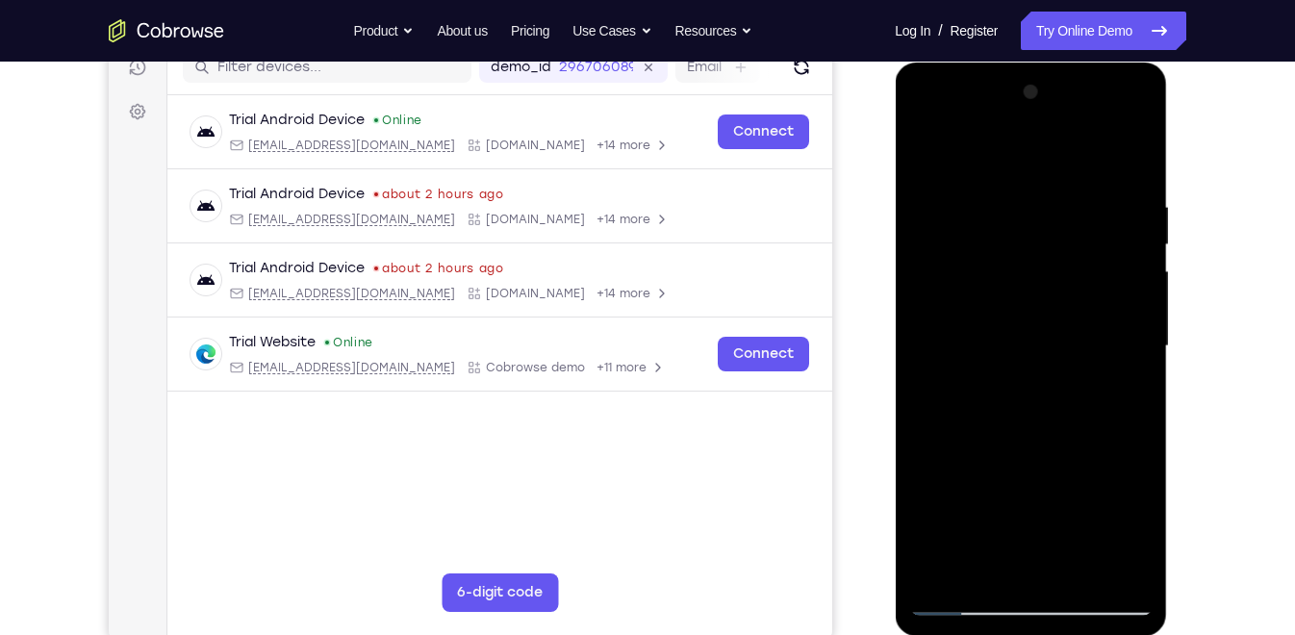
click at [1034, 179] on div at bounding box center [1030, 346] width 242 height 539
drag, startPoint x: 1052, startPoint y: 419, endPoint x: 1041, endPoint y: 181, distance: 237.9
click at [1041, 181] on div at bounding box center [1030, 346] width 242 height 539
drag, startPoint x: 1028, startPoint y: 483, endPoint x: 1027, endPoint y: 137, distance: 346.3
click at [1027, 137] on div at bounding box center [1030, 346] width 242 height 539
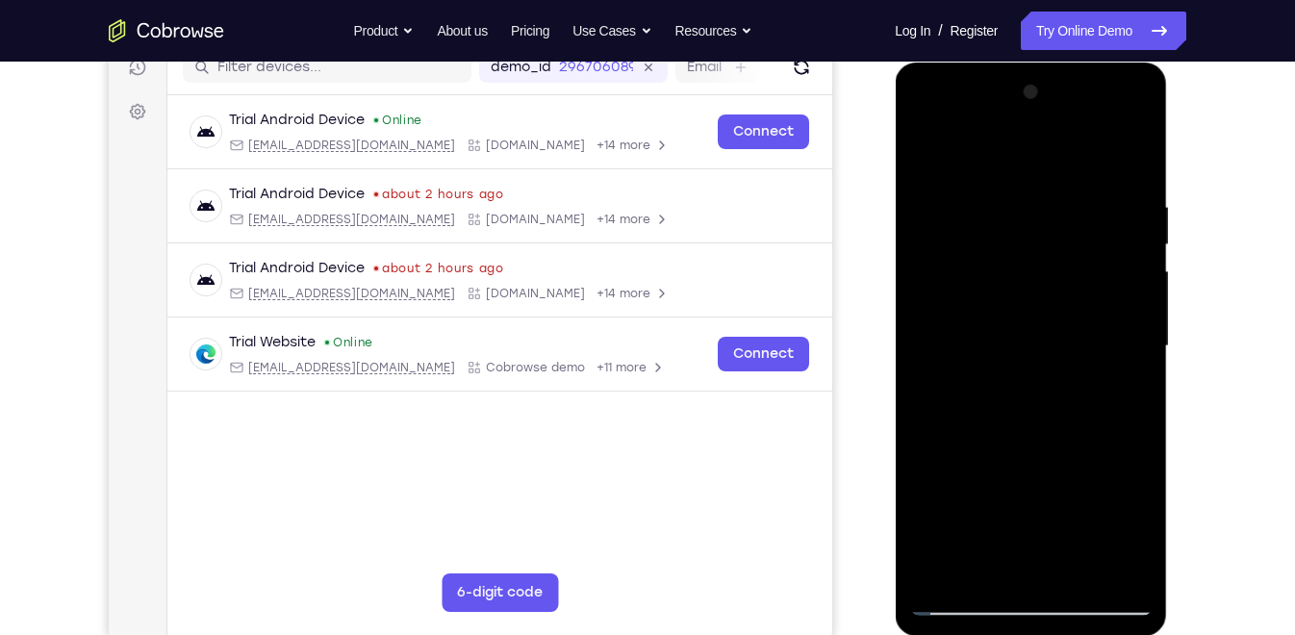
drag, startPoint x: 1057, startPoint y: 415, endPoint x: 1056, endPoint y: 123, distance: 291.5
click at [1056, 123] on div at bounding box center [1030, 346] width 242 height 539
click at [1030, 571] on div at bounding box center [1030, 346] width 242 height 539
drag, startPoint x: 1005, startPoint y: 453, endPoint x: 1027, endPoint y: 80, distance: 373.9
click at [1027, 80] on div at bounding box center [1030, 346] width 242 height 539
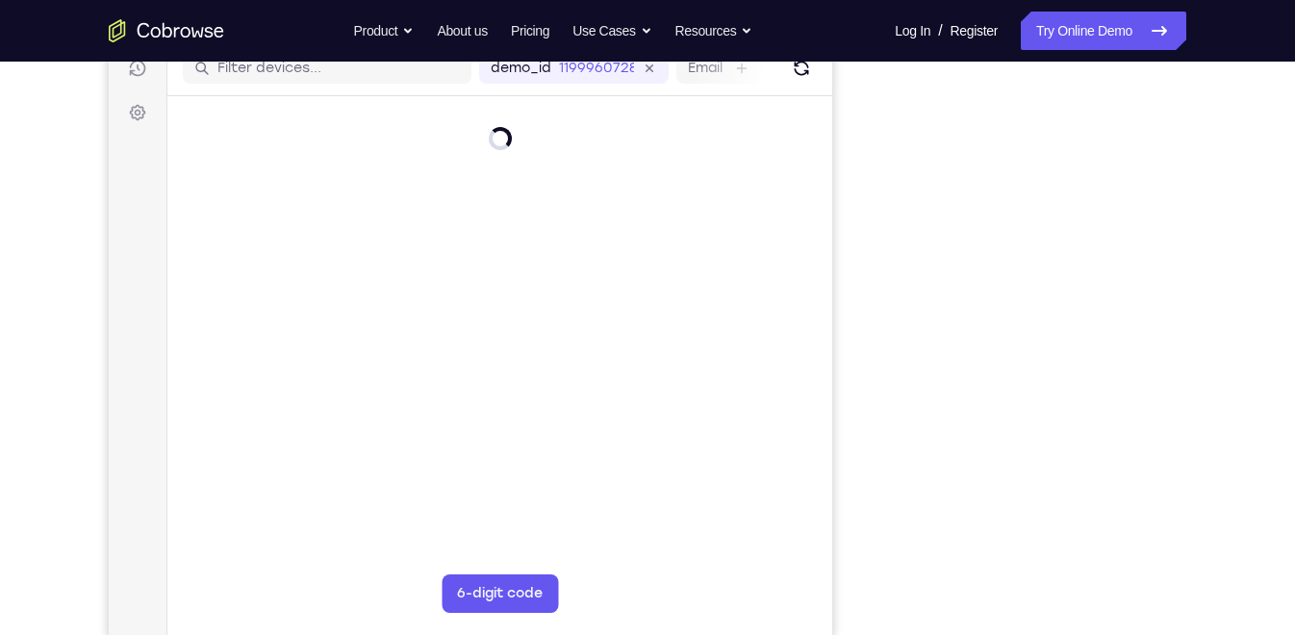
scroll to position [257, 0]
